Goal: Information Seeking & Learning: Learn about a topic

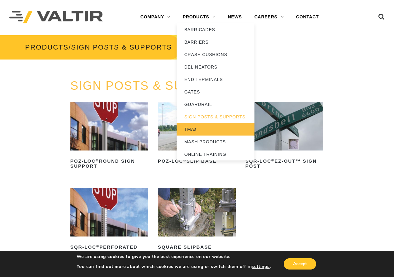
click at [197, 132] on link "TMAs" at bounding box center [216, 129] width 78 height 12
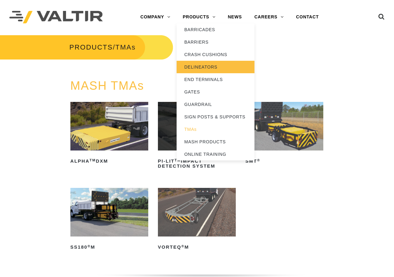
click at [199, 68] on link "DELINEATORS" at bounding box center [216, 67] width 78 height 12
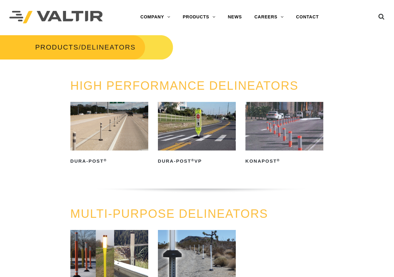
click at [121, 136] on img at bounding box center [109, 126] width 78 height 49
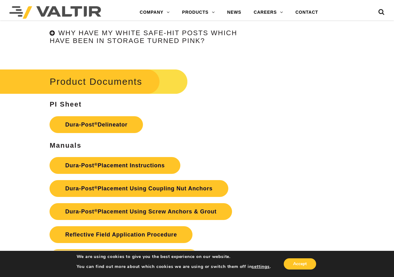
scroll to position [1434, 0]
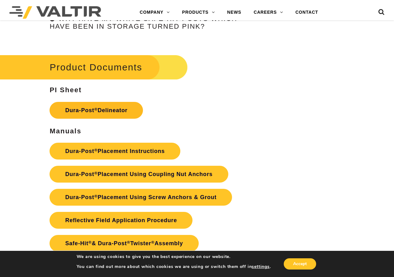
click at [105, 110] on link "Dura-Post ® Delineator" at bounding box center [97, 110] width 94 height 17
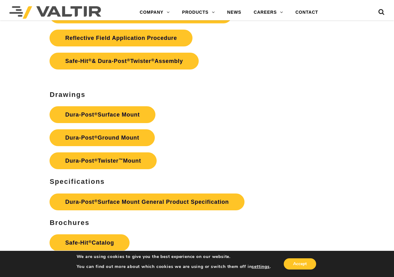
scroll to position [1652, 0]
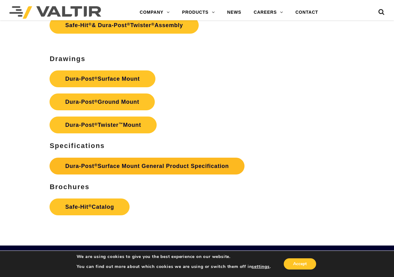
click at [179, 168] on link "Dura-Post ® Surface Mount General Product Specification" at bounding box center [147, 166] width 195 height 17
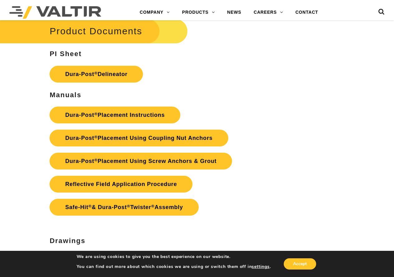
scroll to position [1434, 0]
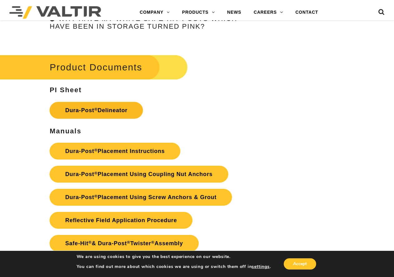
click at [109, 111] on link "Dura-Post ® Delineator" at bounding box center [97, 110] width 94 height 17
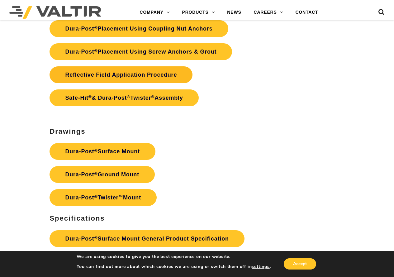
scroll to position [1621, 0]
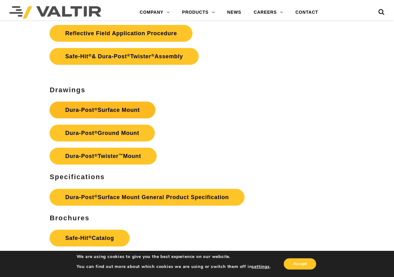
click at [102, 108] on link "Dura-Post ® Surface Mount" at bounding box center [103, 110] width 106 height 17
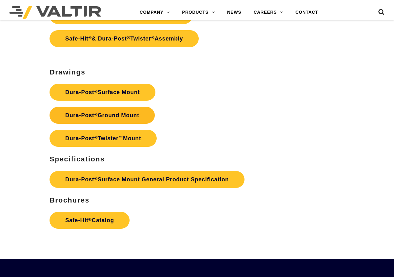
click at [118, 117] on link "Dura-Post ® Ground Mount" at bounding box center [102, 115] width 105 height 17
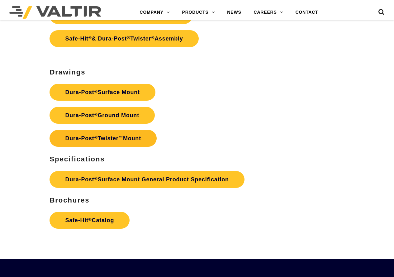
click at [122, 142] on link "Dura-Post ® Twister ™ Mount" at bounding box center [103, 138] width 107 height 17
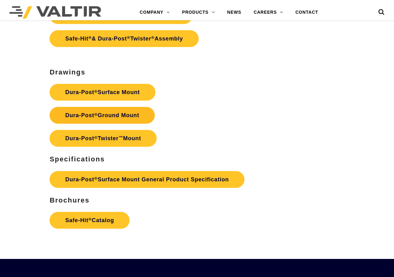
click at [128, 116] on link "Dura-Post ® Ground Mount" at bounding box center [102, 115] width 105 height 17
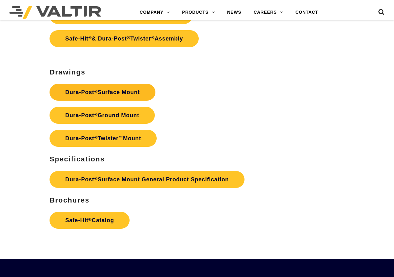
click at [108, 90] on link "Dura-Post ® Surface Mount" at bounding box center [103, 92] width 106 height 17
